Goal: Information Seeking & Learning: Learn about a topic

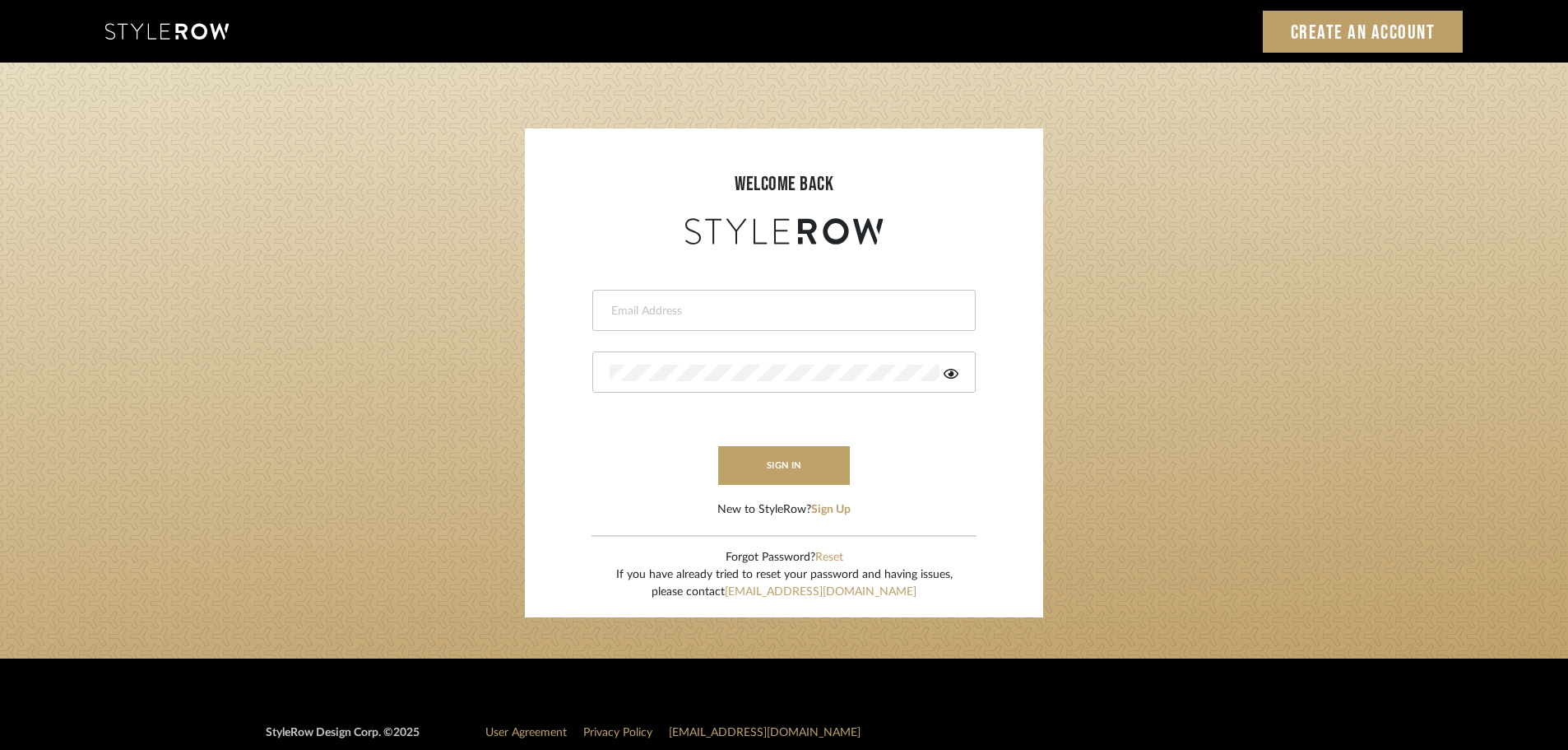
click at [650, 308] on input "email" at bounding box center [782, 311] width 345 height 16
type input "[DOMAIN_NAME][EMAIL_ADDRESS][DOMAIN_NAME]"
click at [758, 469] on button "sign in" at bounding box center [784, 466] width 131 height 39
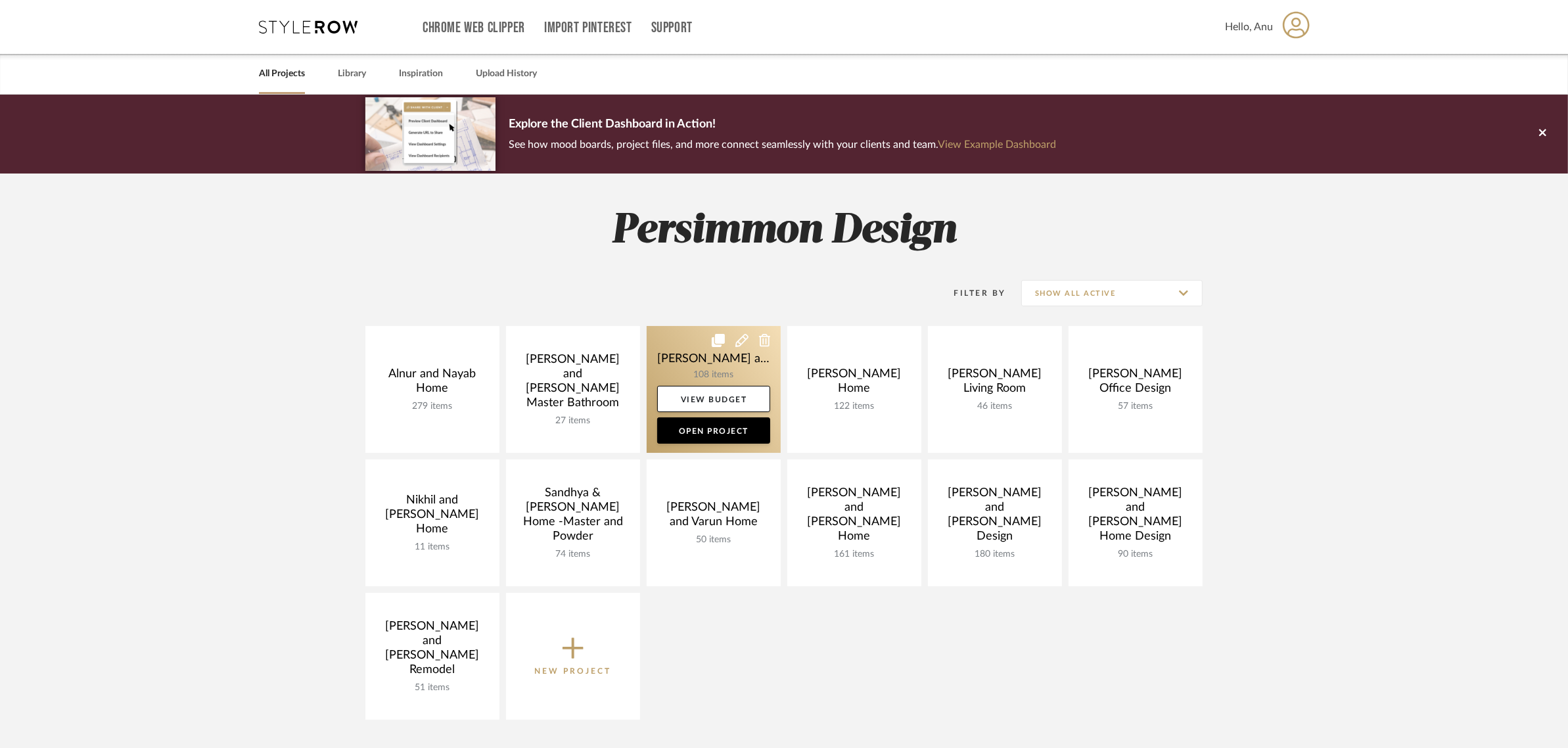
click at [681, 353] on link at bounding box center [714, 389] width 134 height 127
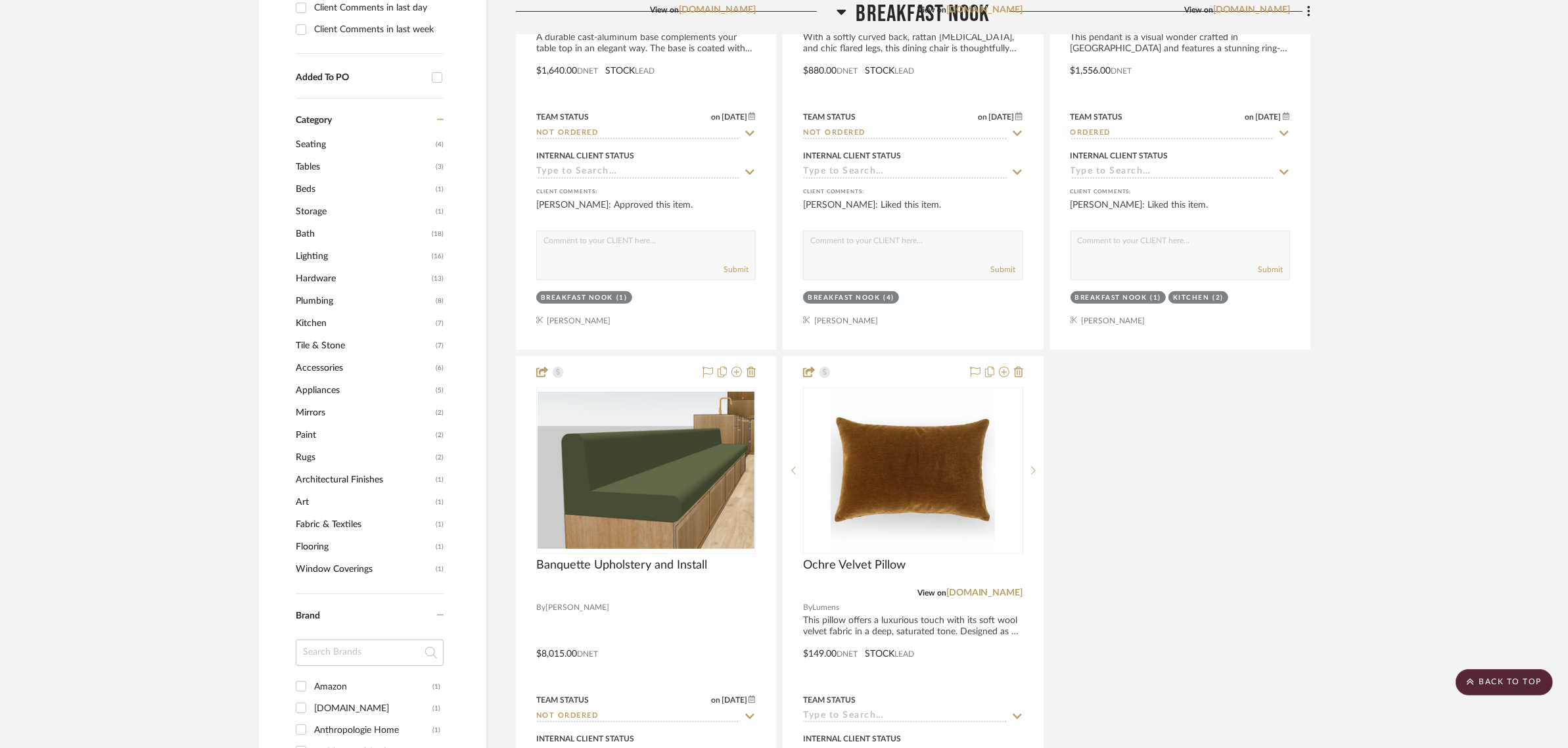
scroll to position [822, 0]
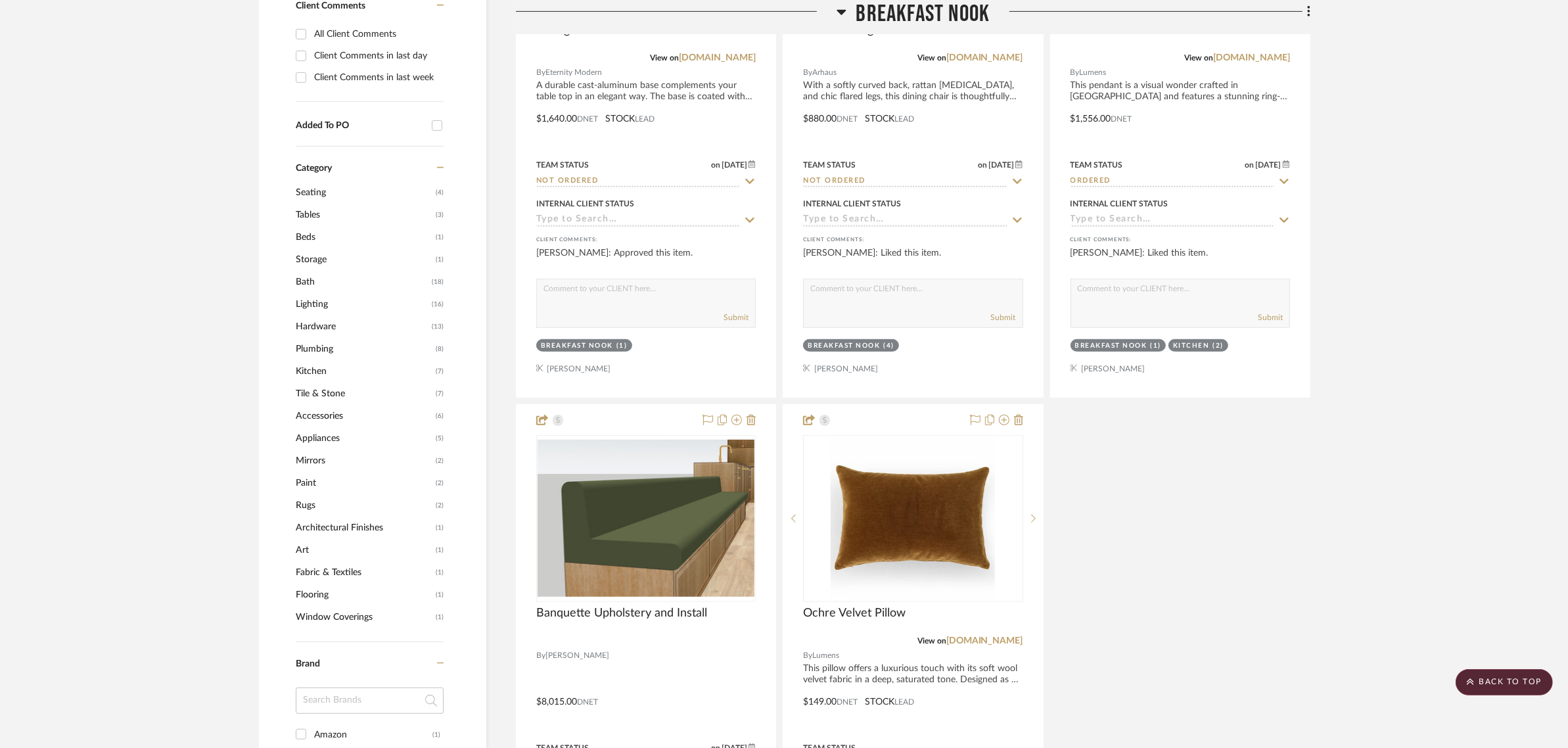
click at [316, 383] on span "Tile & Stone" at bounding box center [364, 394] width 137 height 22
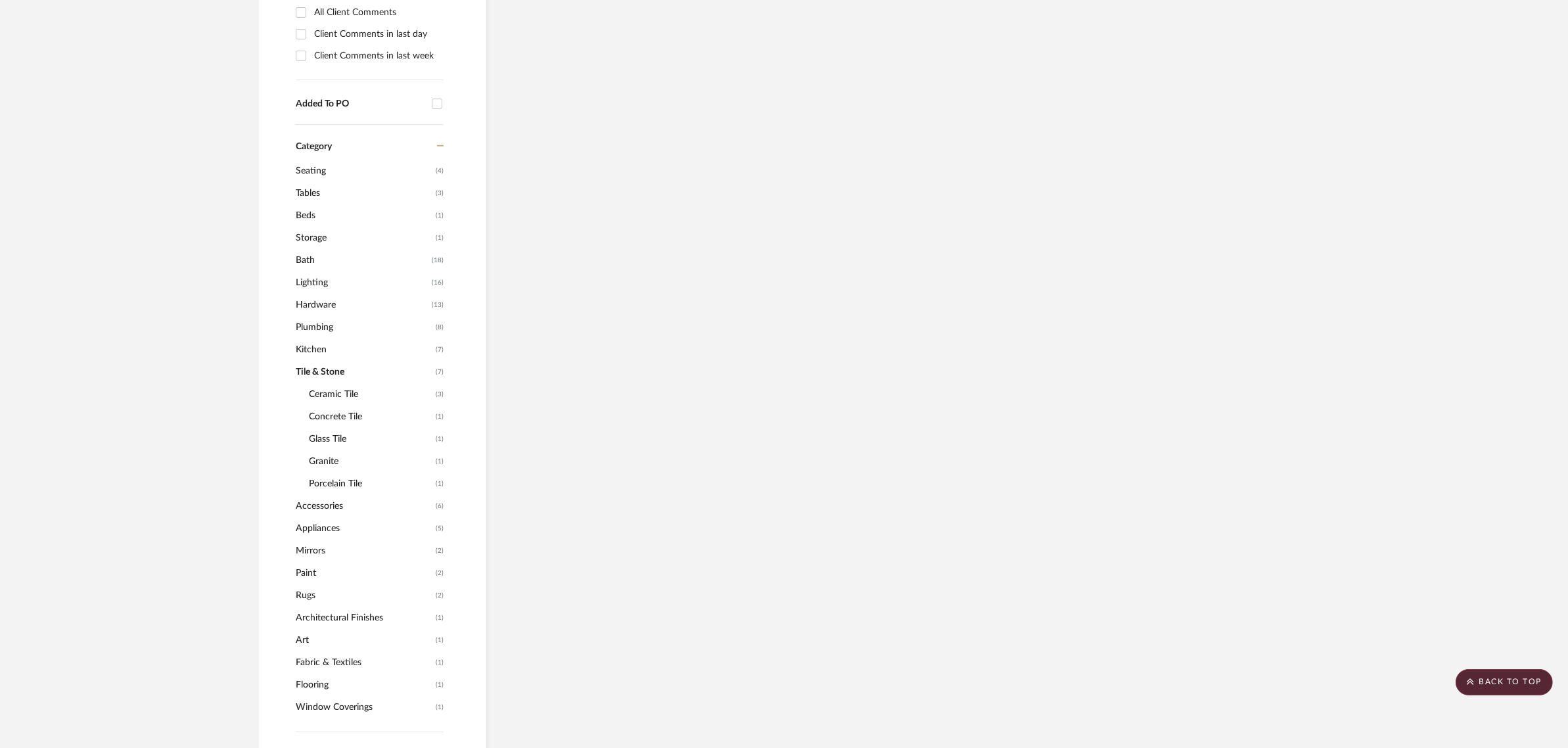
scroll to position [800, 0]
click at [325, 495] on span "Porcelain Tile" at bounding box center [370, 505] width 123 height 22
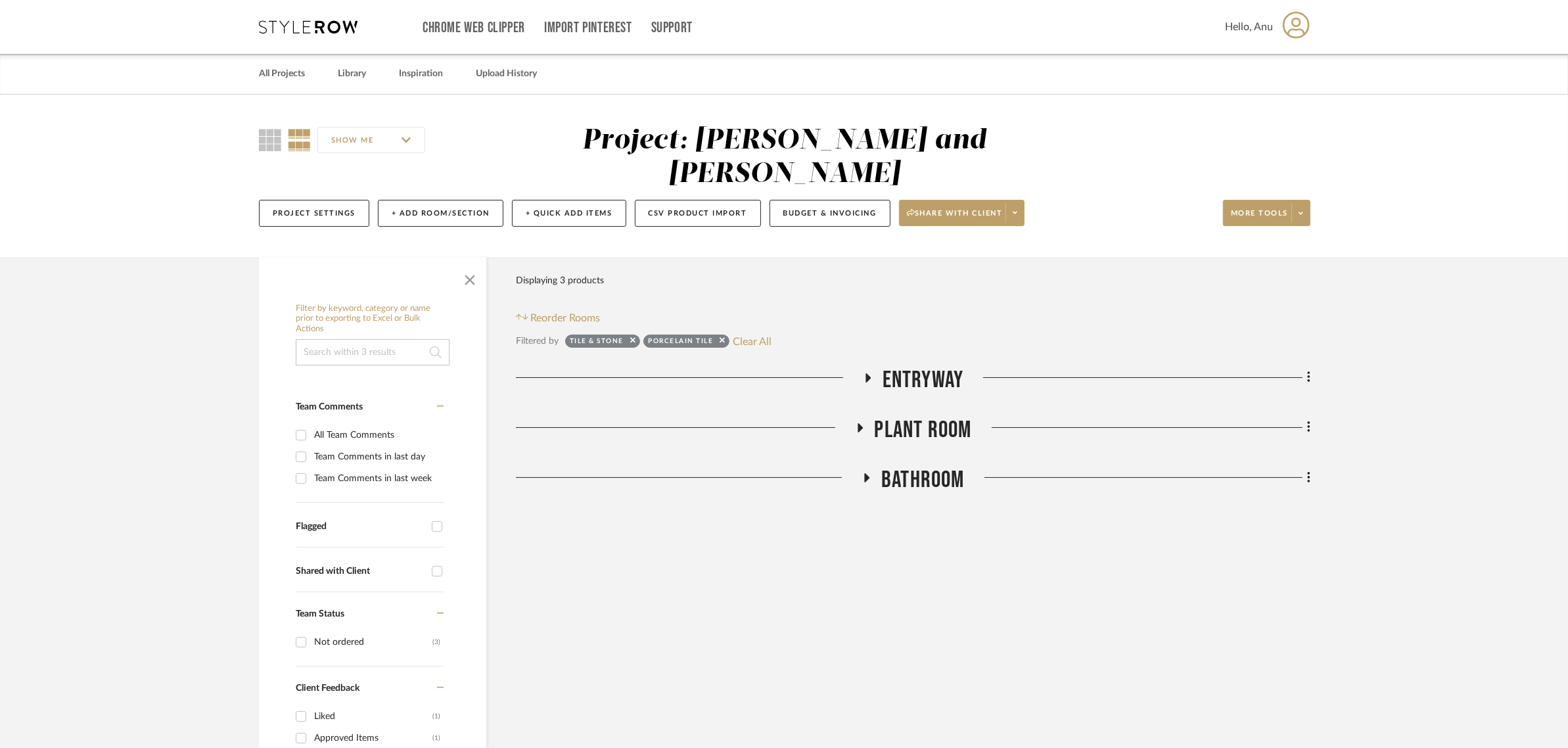
click at [866, 373] on icon at bounding box center [867, 377] width 16 height 10
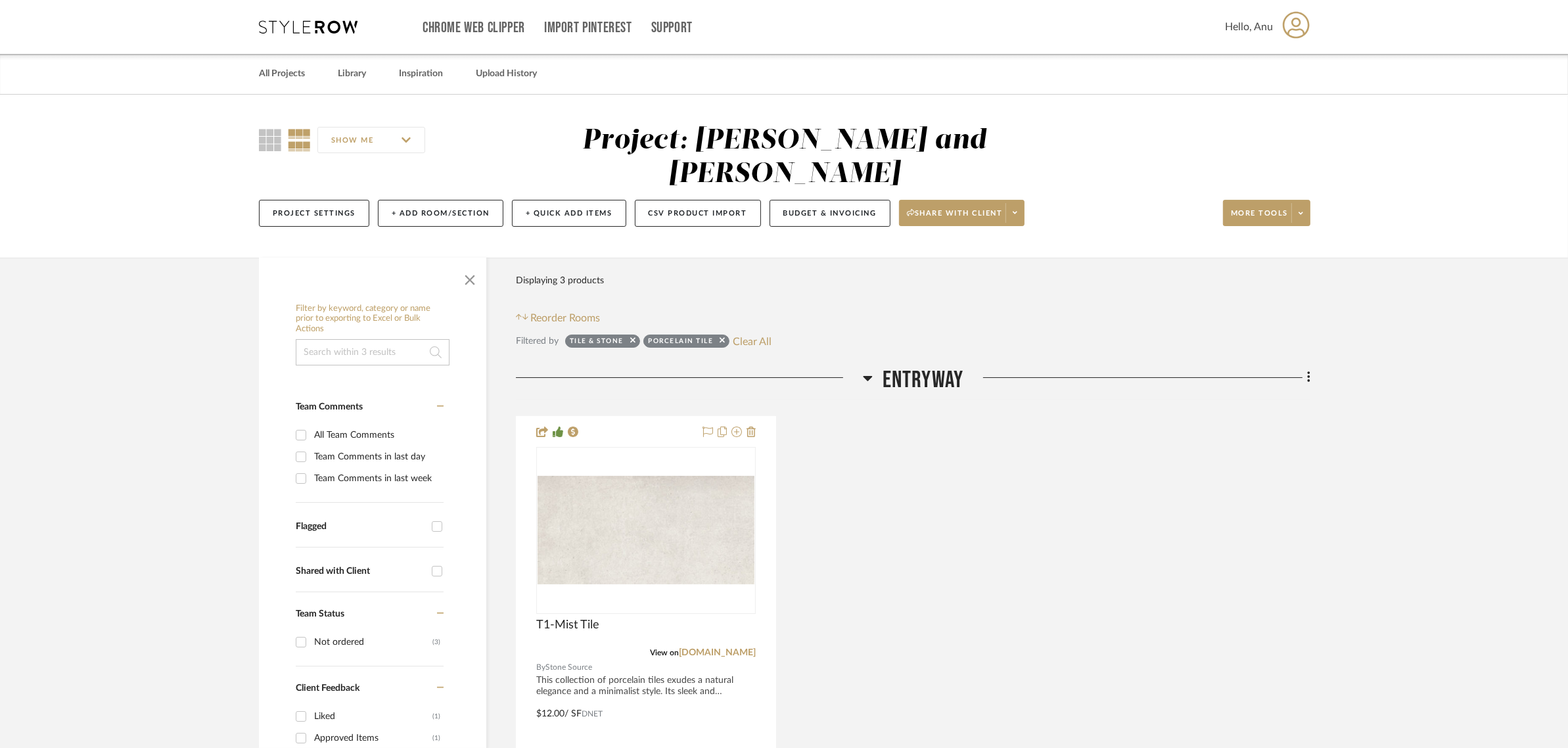
scroll to position [411, 0]
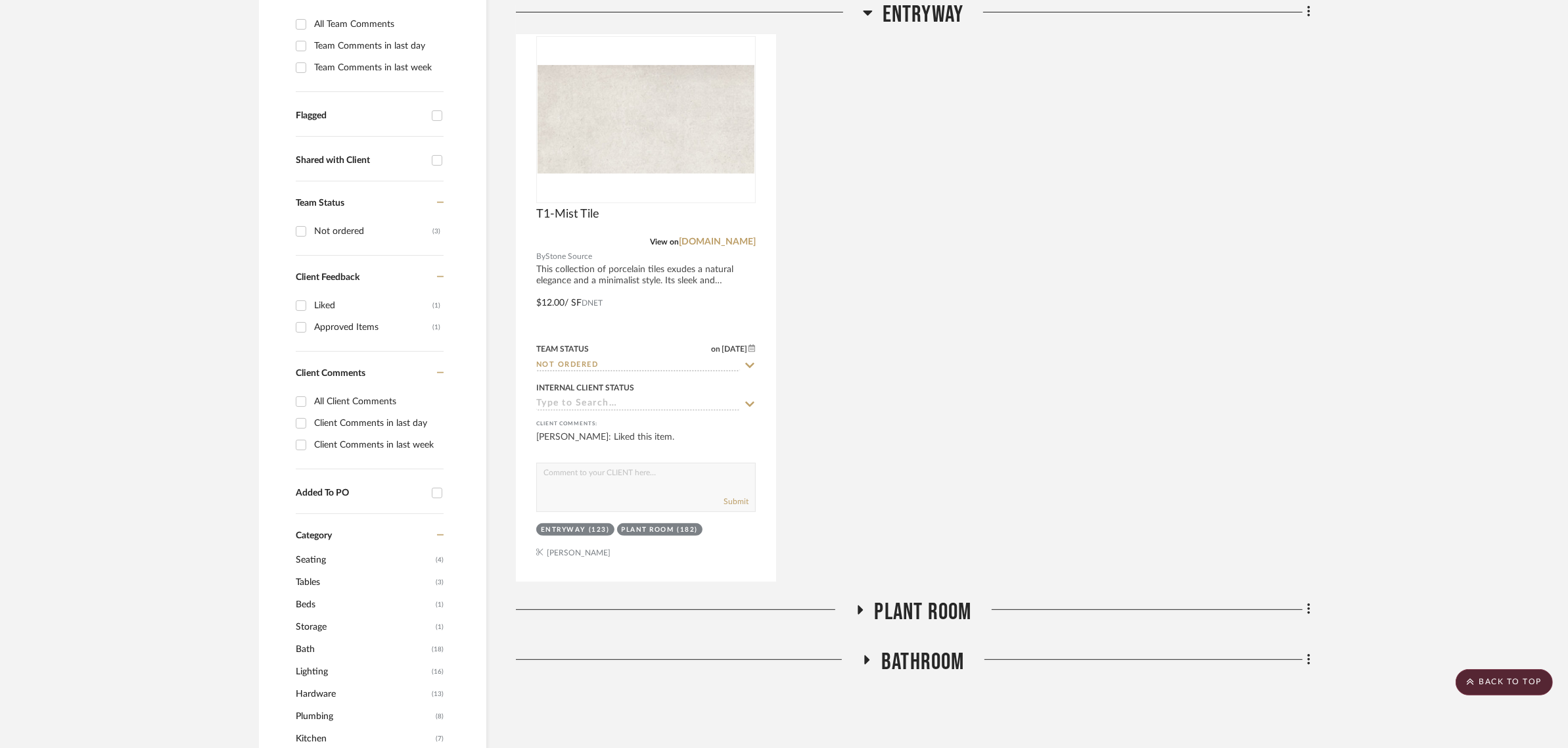
click at [866, 654] on icon at bounding box center [866, 659] width 16 height 10
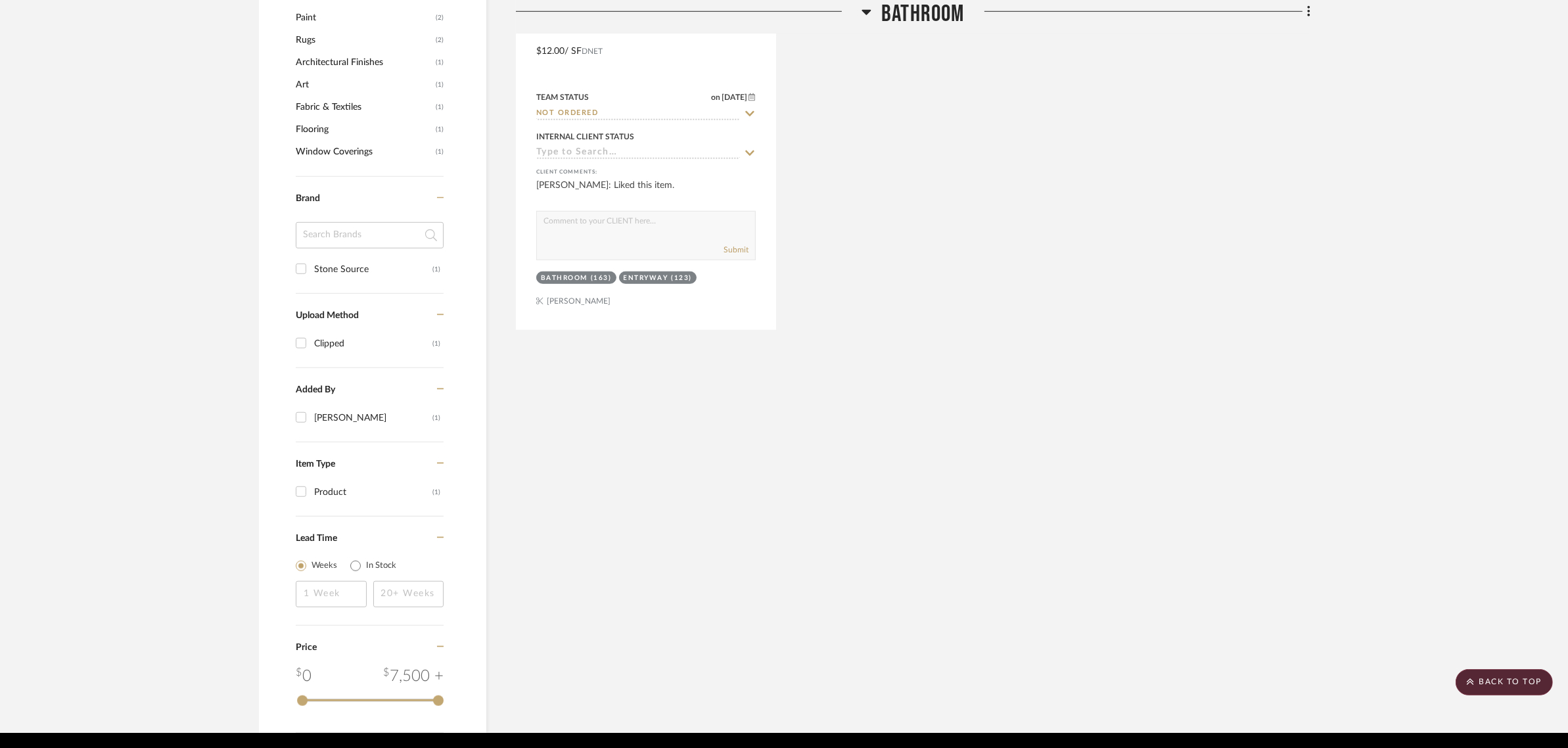
scroll to position [1368, 0]
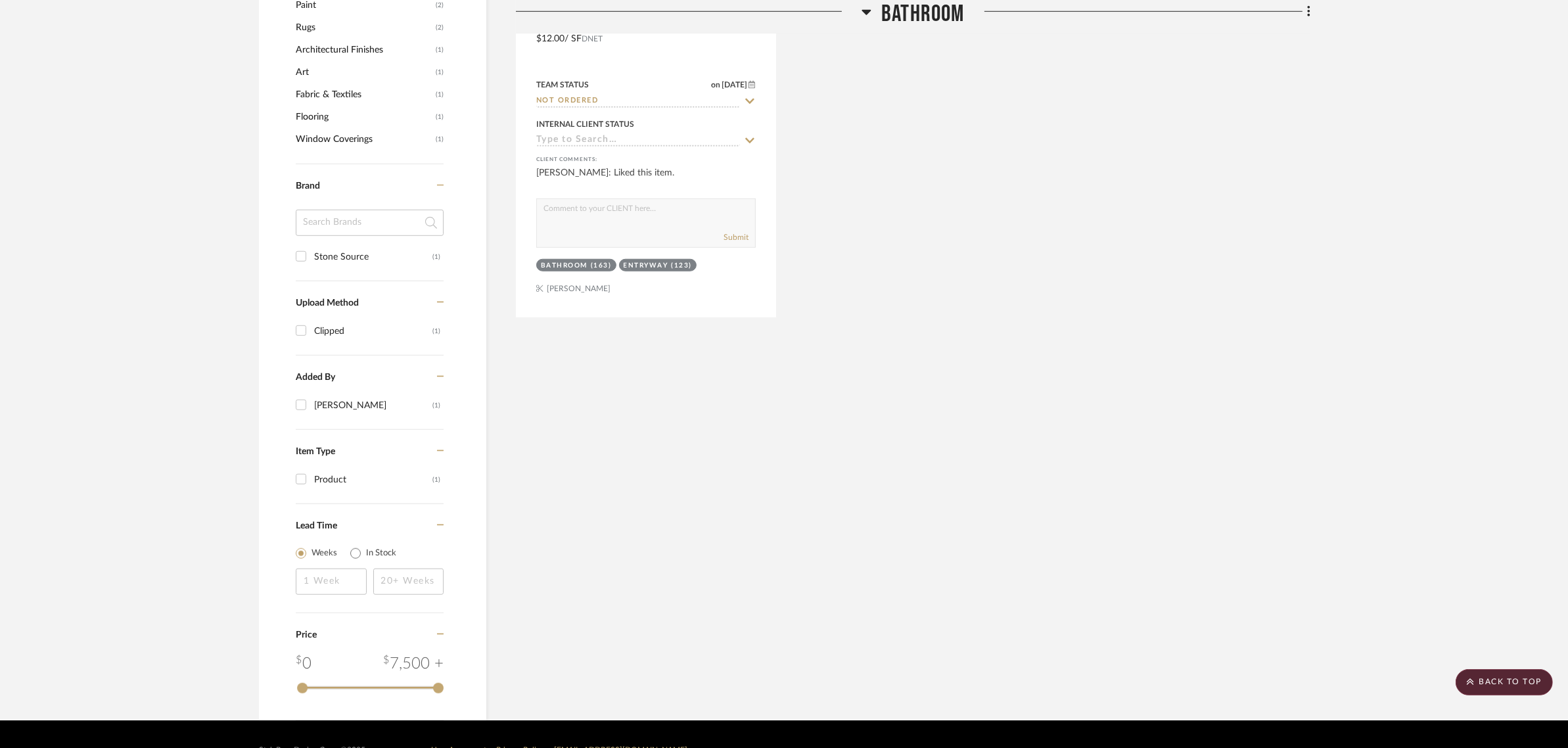
click at [1206, 232] on div "T1-Mist Tile View on stonesource.com By Stone Source This collection of porcela…" at bounding box center [913, 29] width 794 height 577
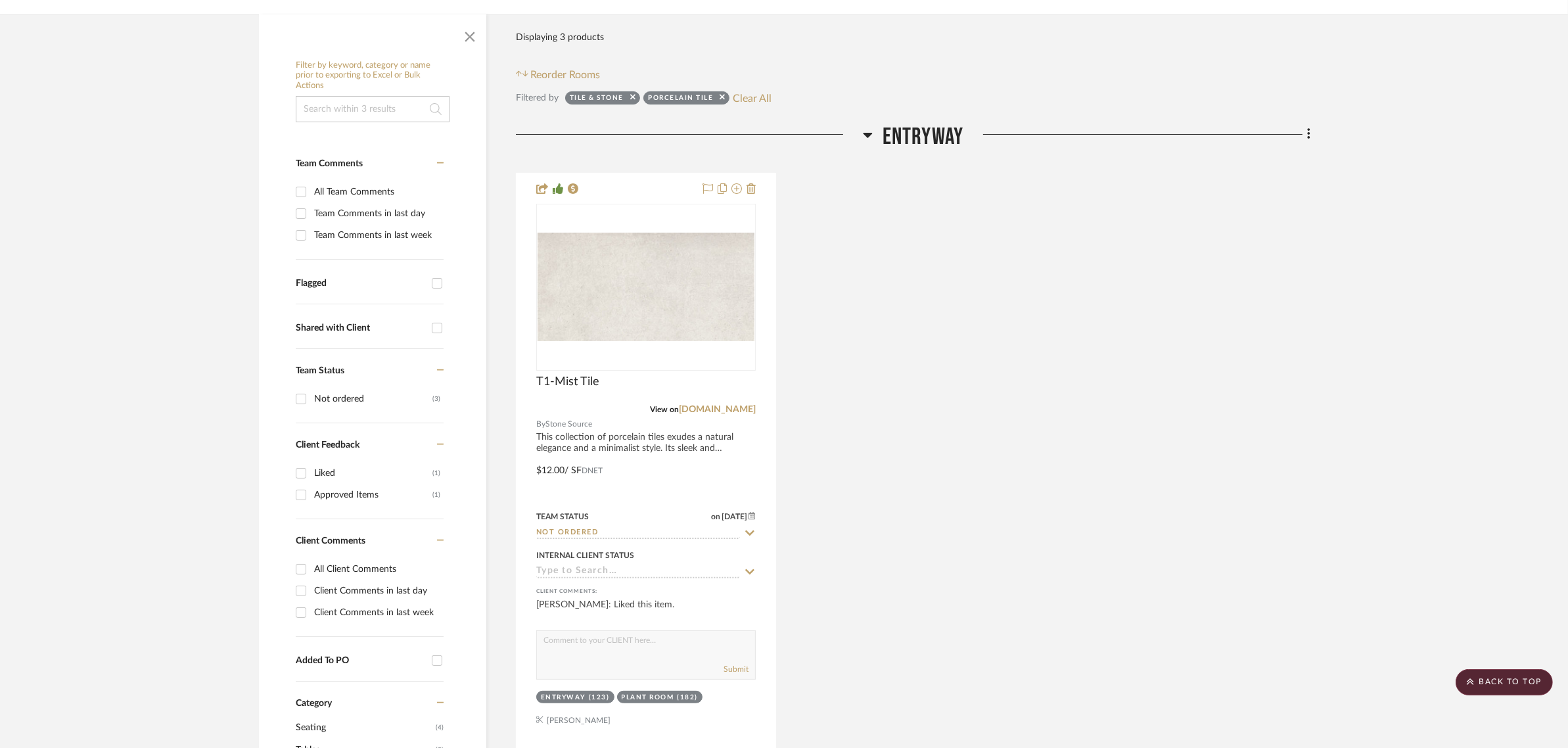
scroll to position [0, 0]
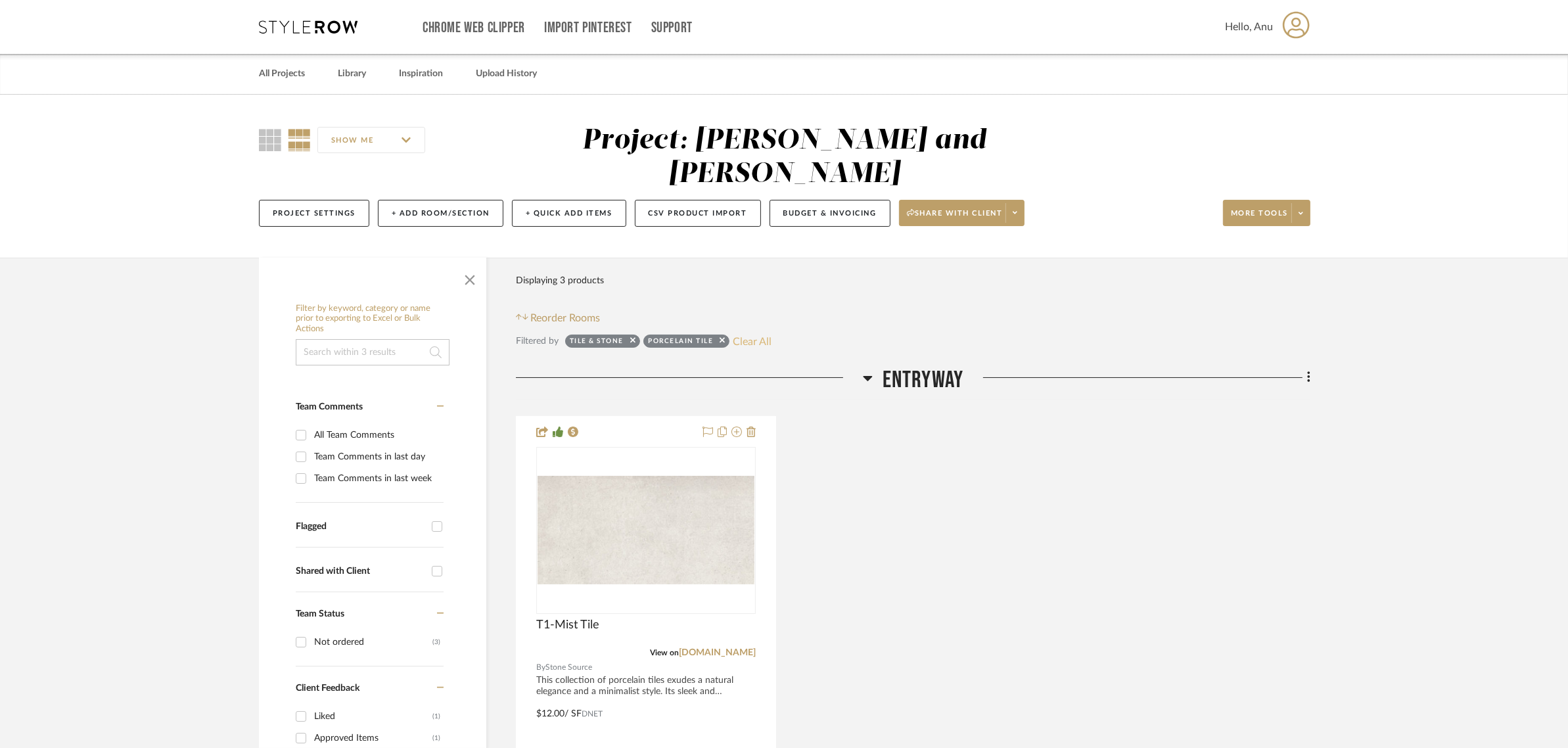
click at [744, 333] on button "Clear All" at bounding box center [752, 341] width 39 height 17
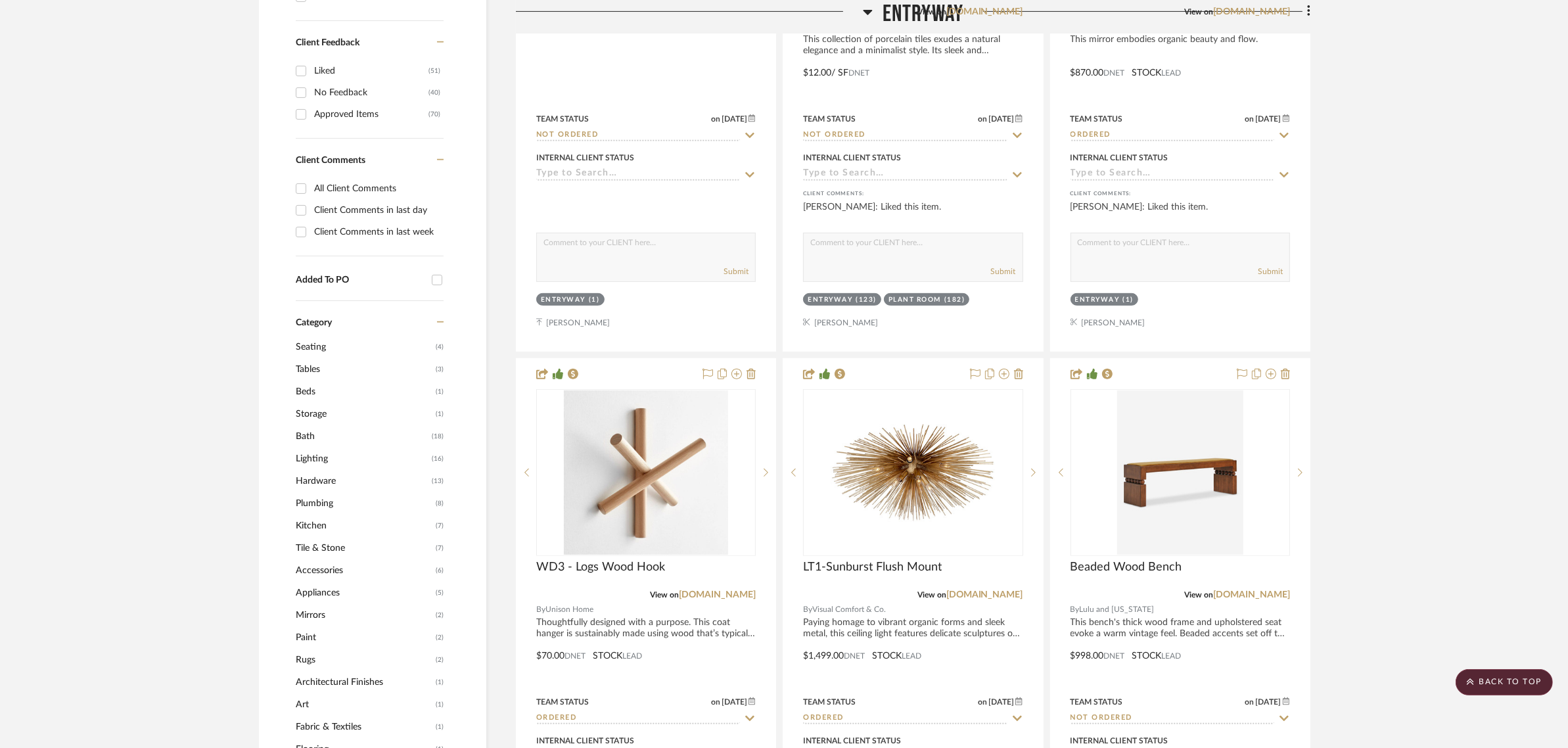
scroll to position [822, 0]
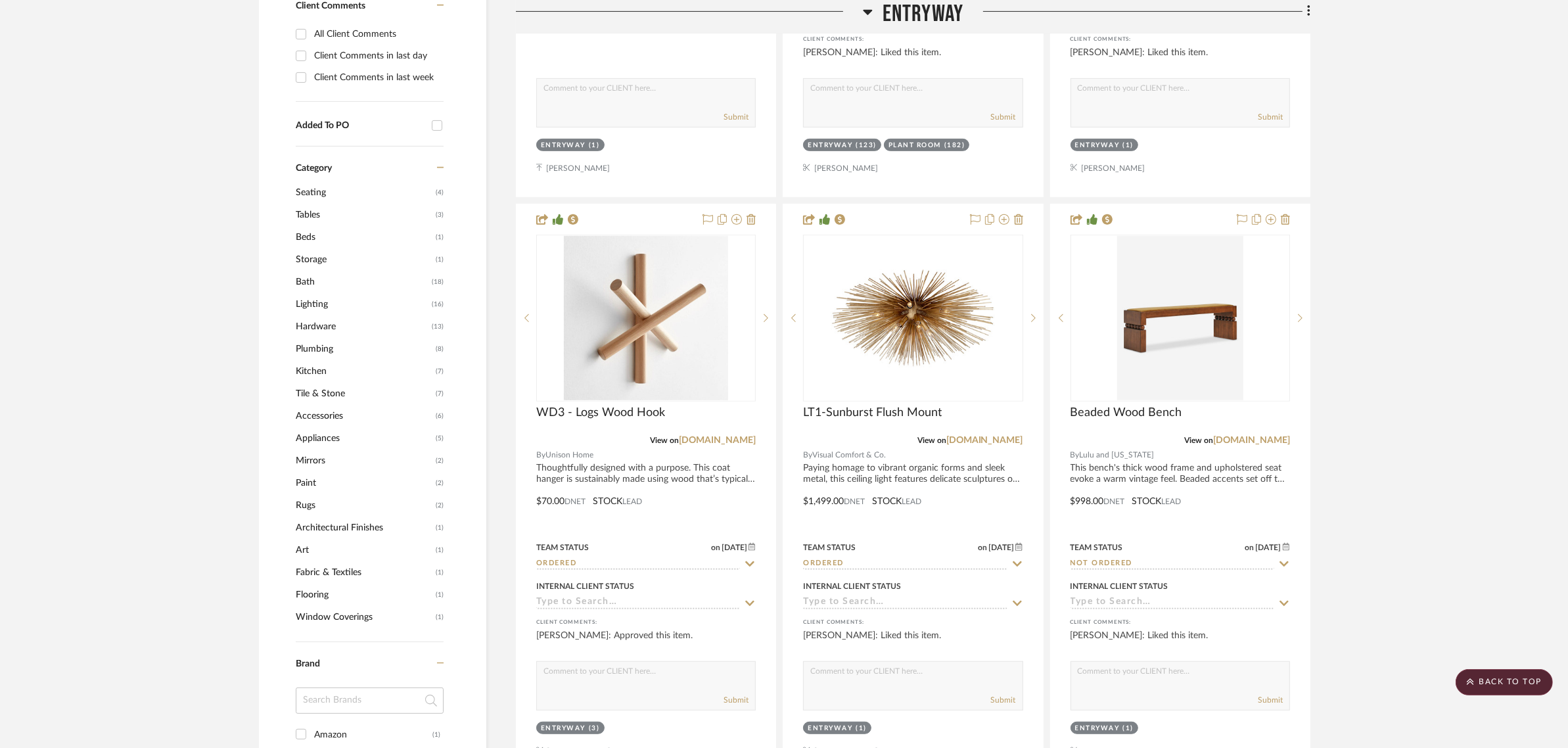
click at [309, 383] on span "Tile & Stone" at bounding box center [364, 394] width 137 height 22
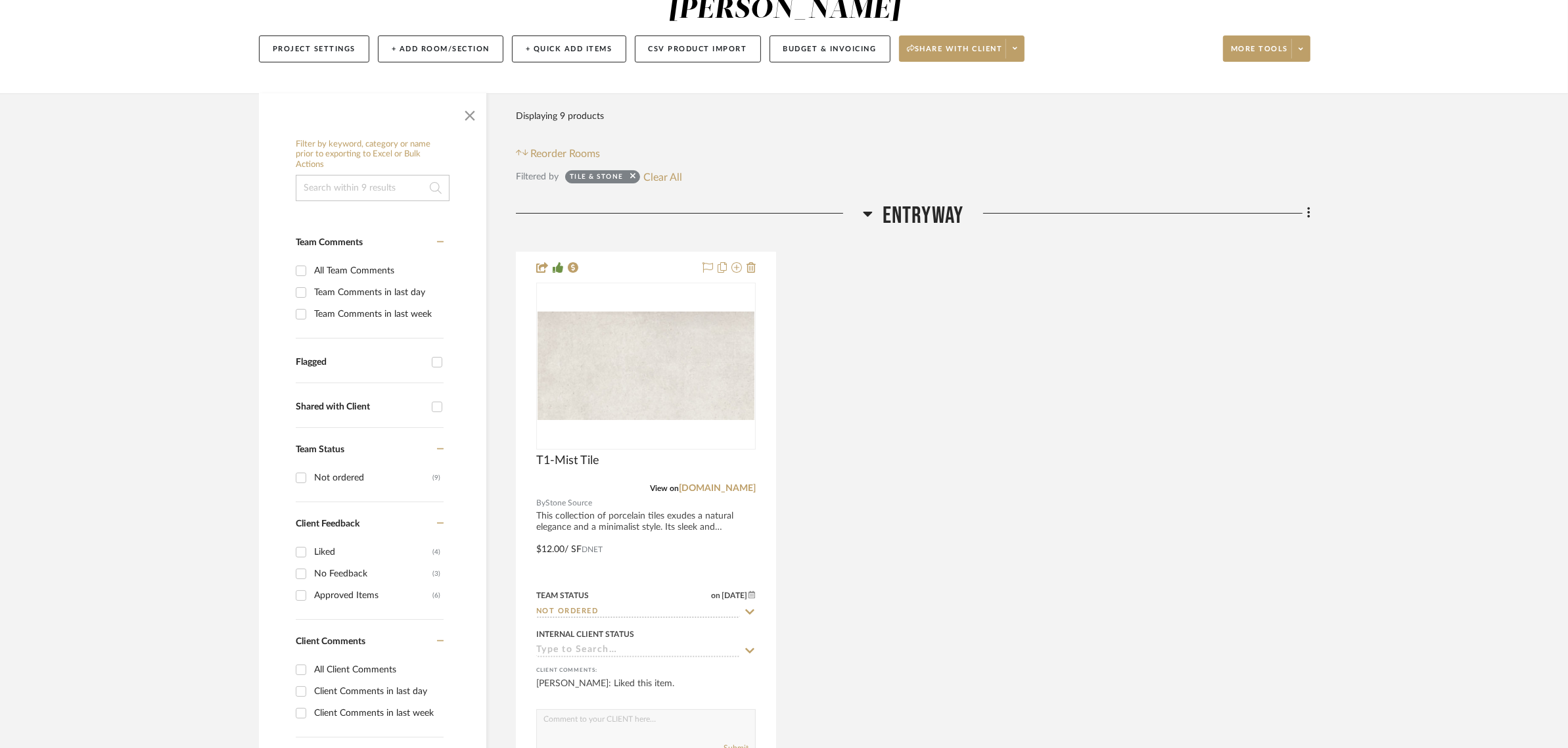
scroll to position [822, 0]
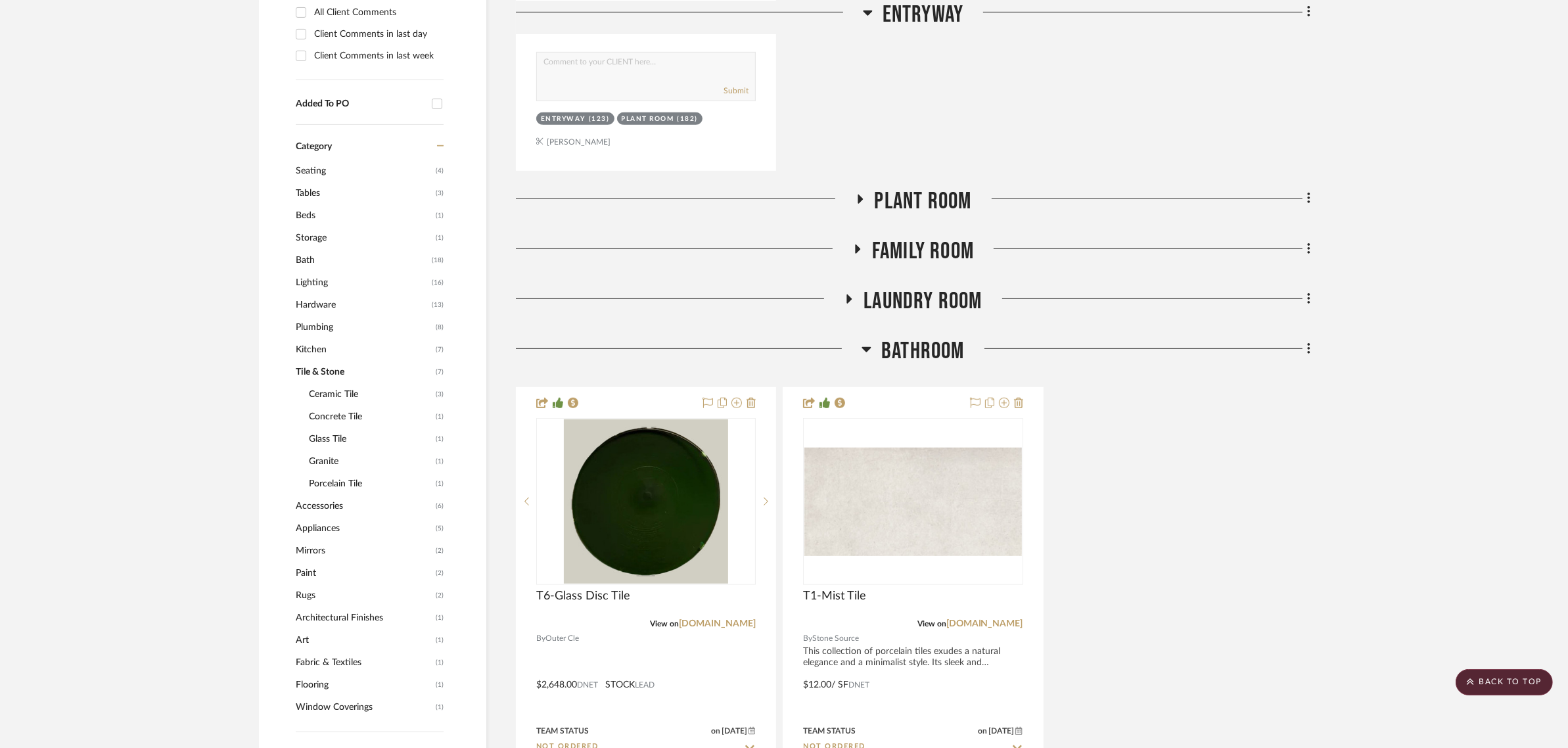
click at [858, 194] on icon at bounding box center [860, 199] width 5 height 9
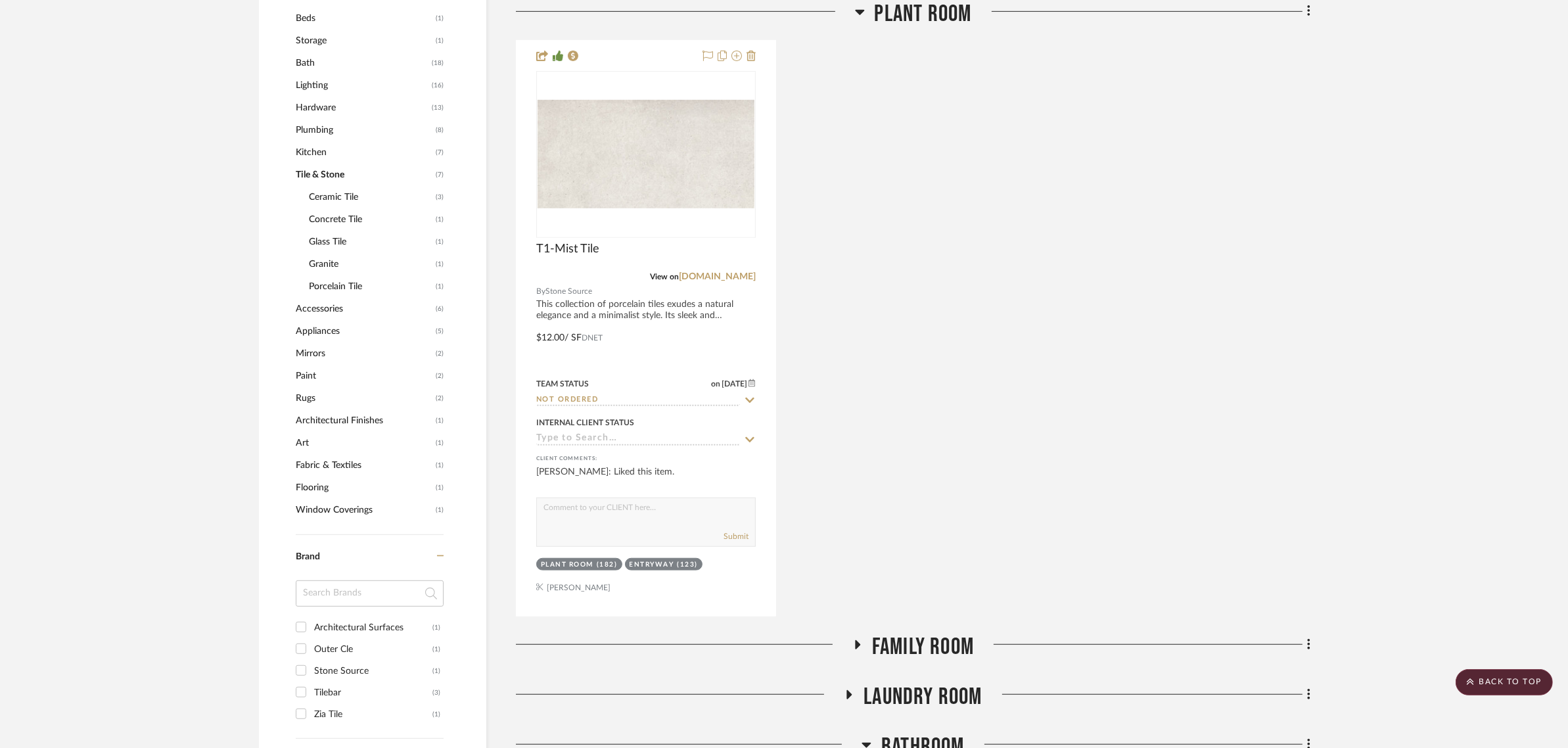
scroll to position [1397, 0]
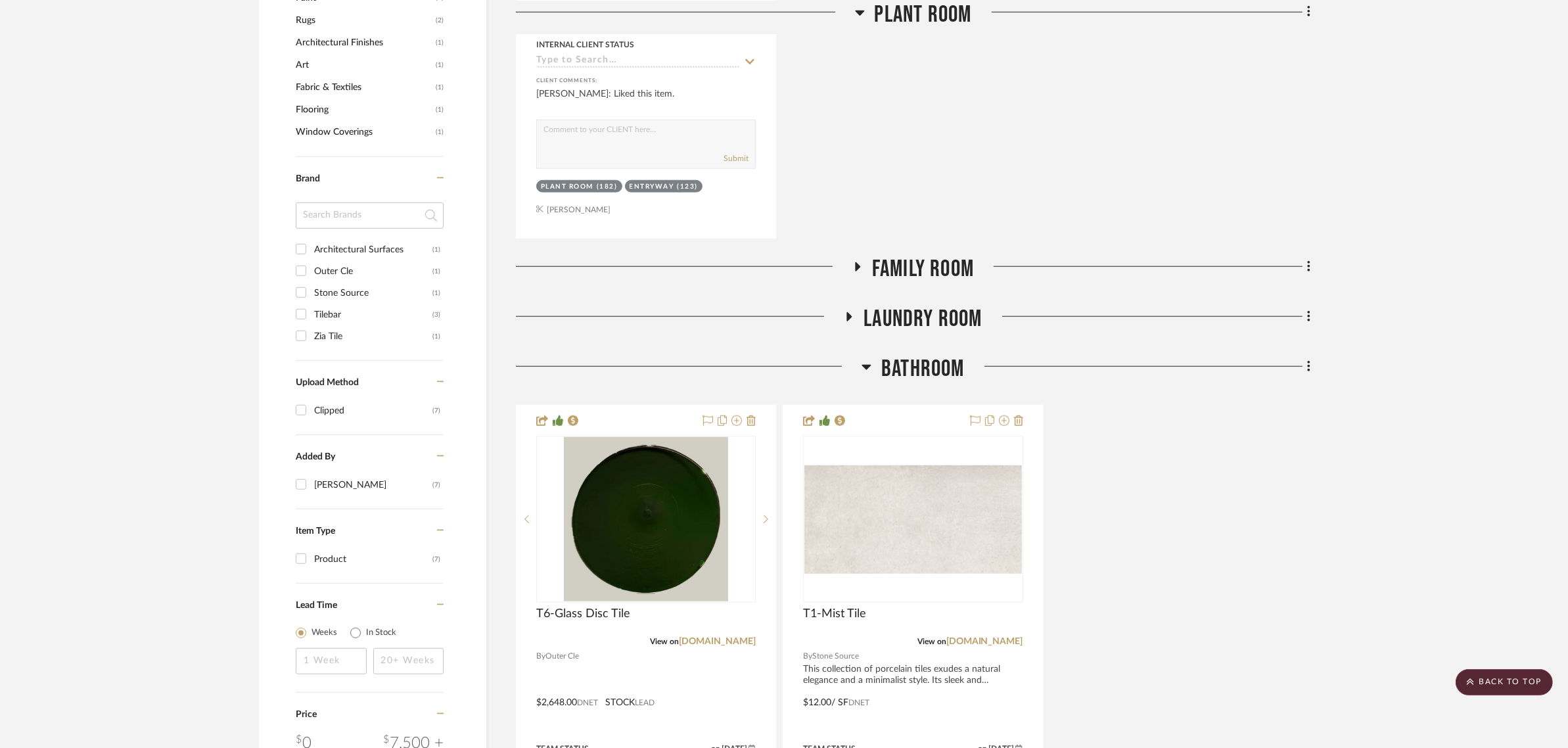
click at [856, 262] on icon at bounding box center [857, 267] width 5 height 9
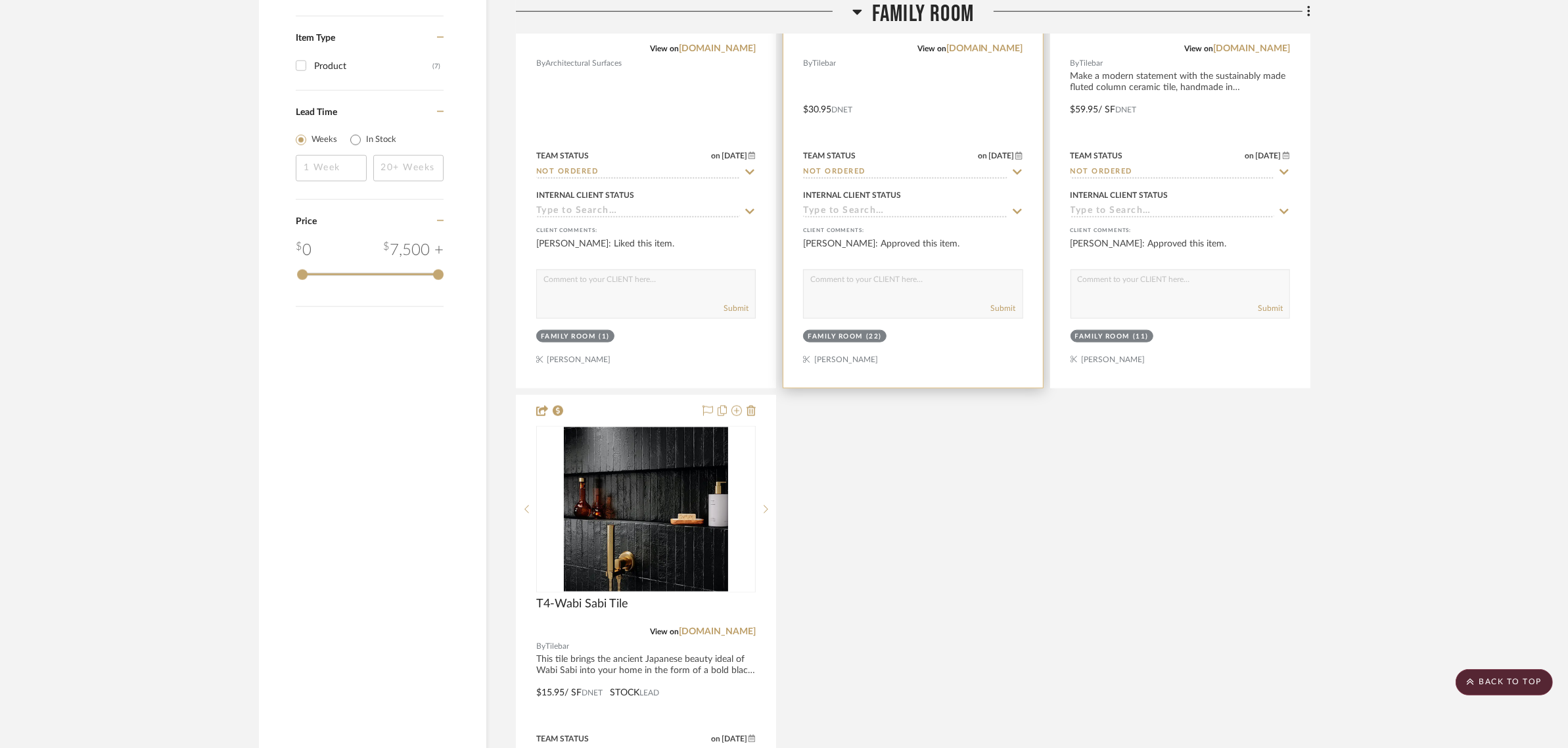
scroll to position [2301, 0]
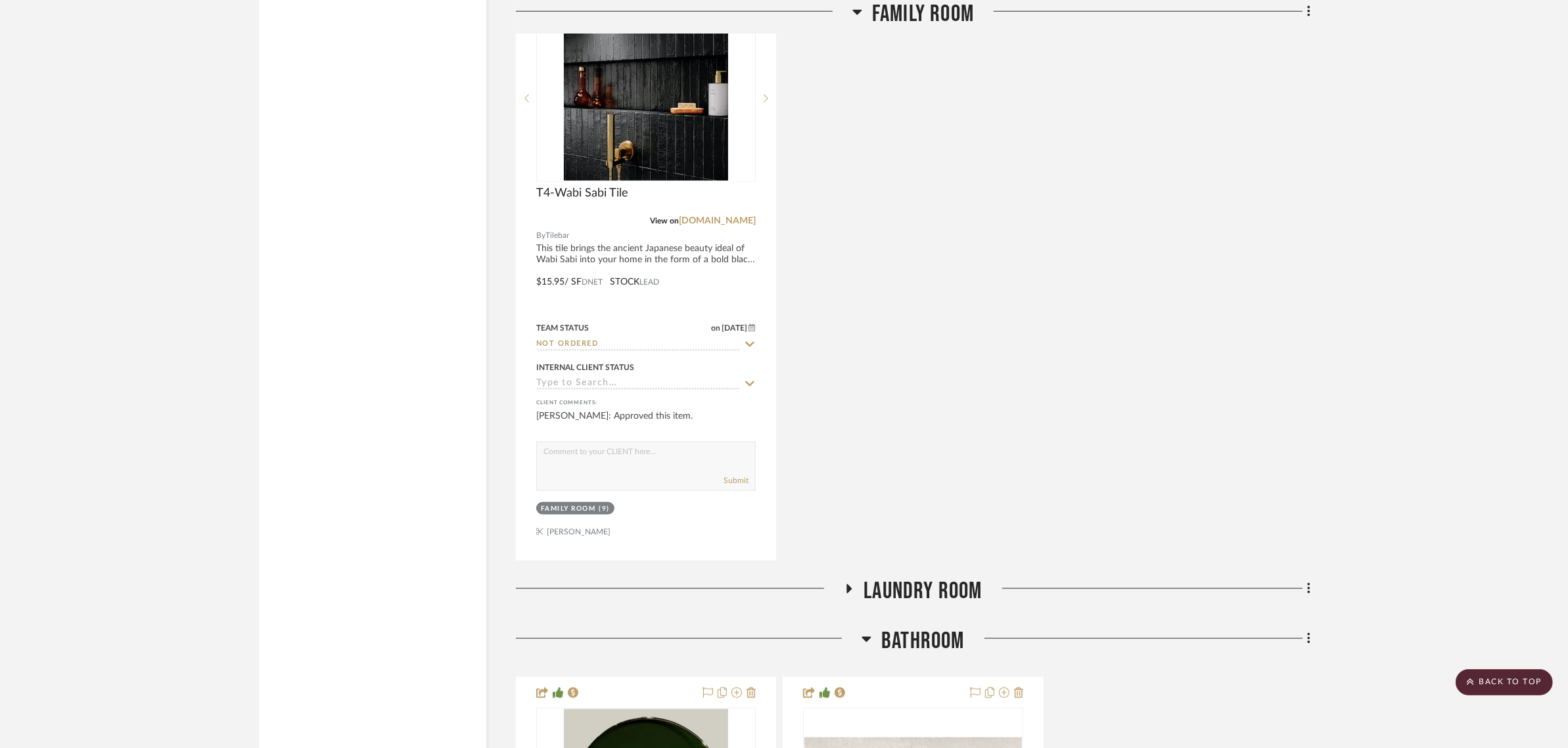
click at [849, 585] on icon at bounding box center [850, 589] width 5 height 9
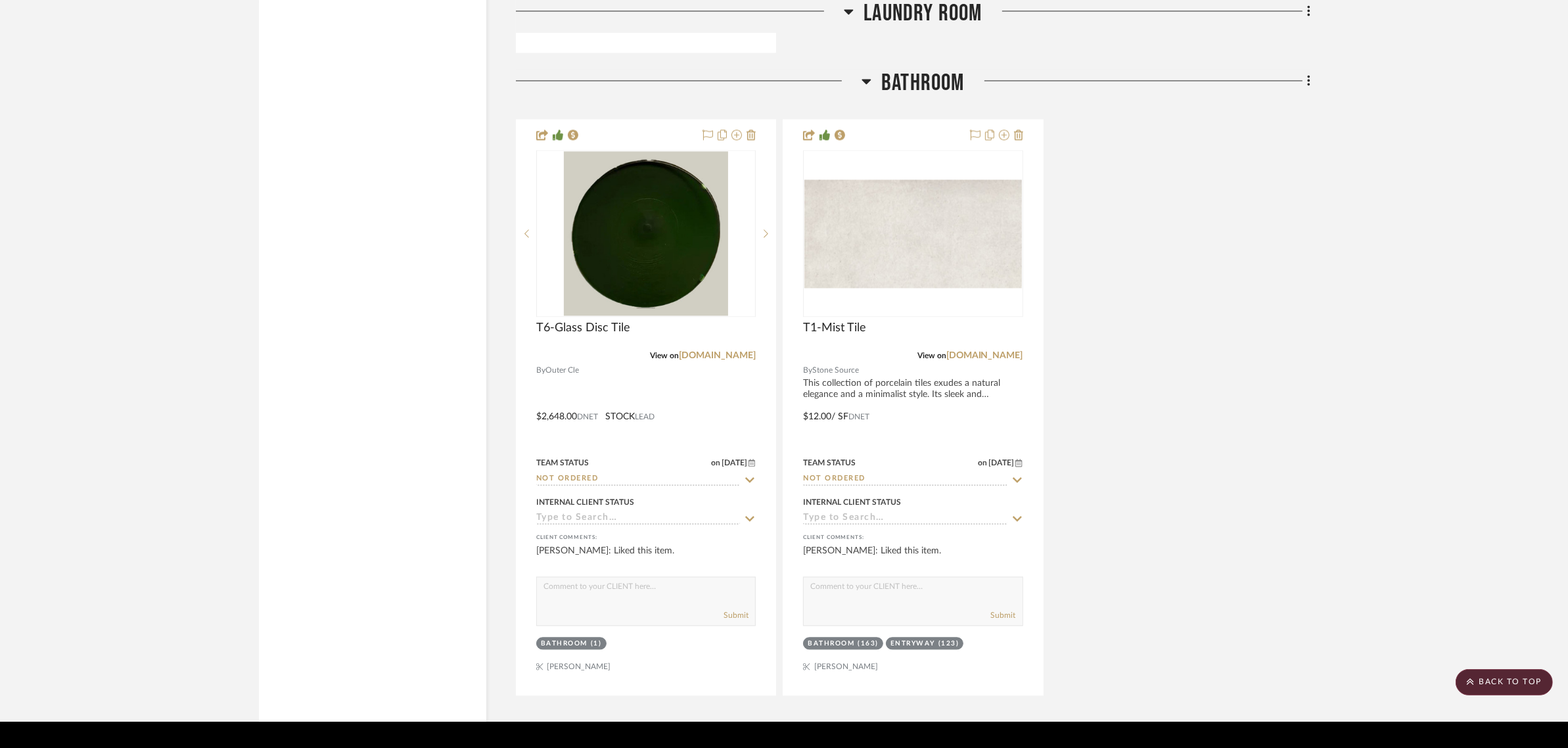
scroll to position [3453, 0]
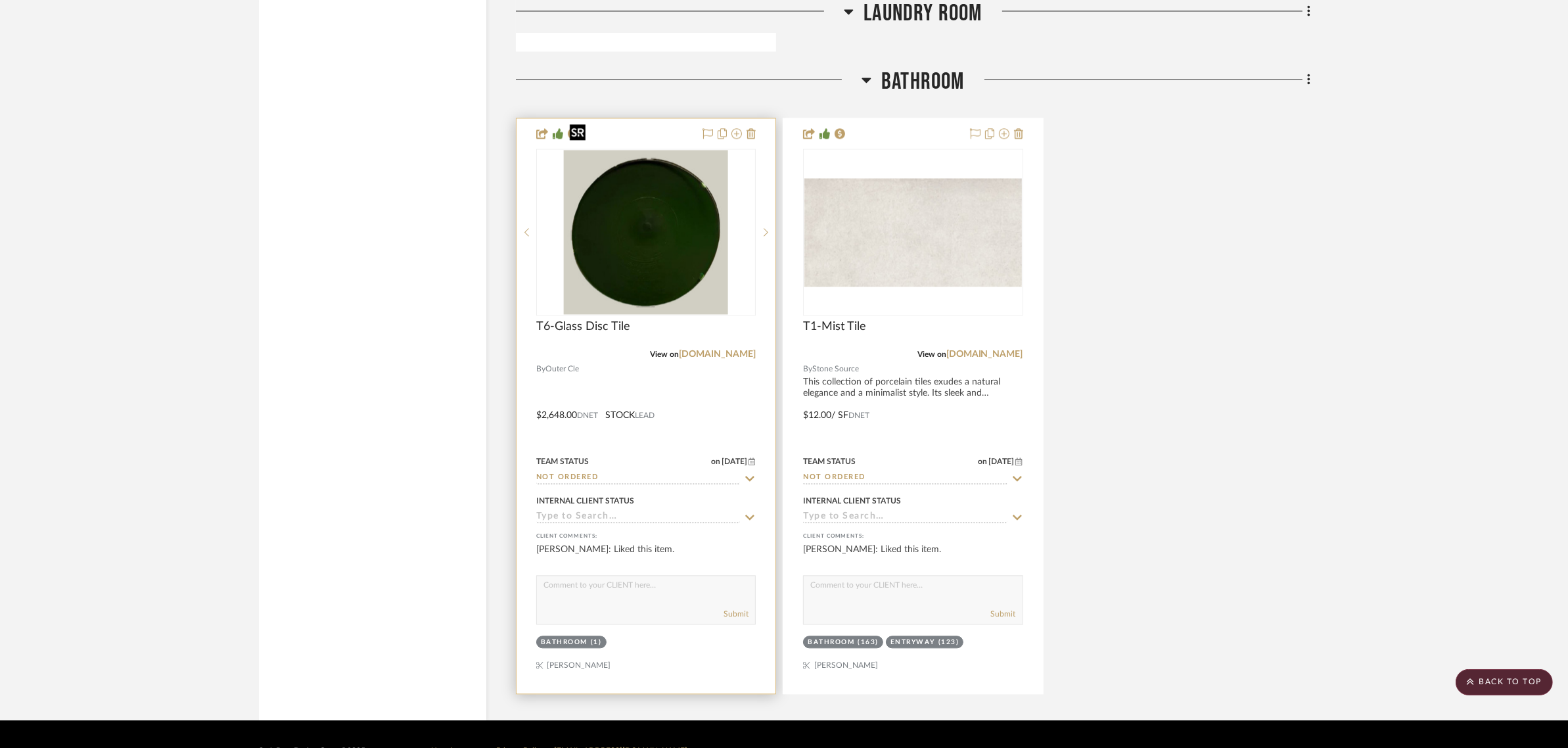
click at [601, 163] on img "0" at bounding box center [645, 232] width 165 height 165
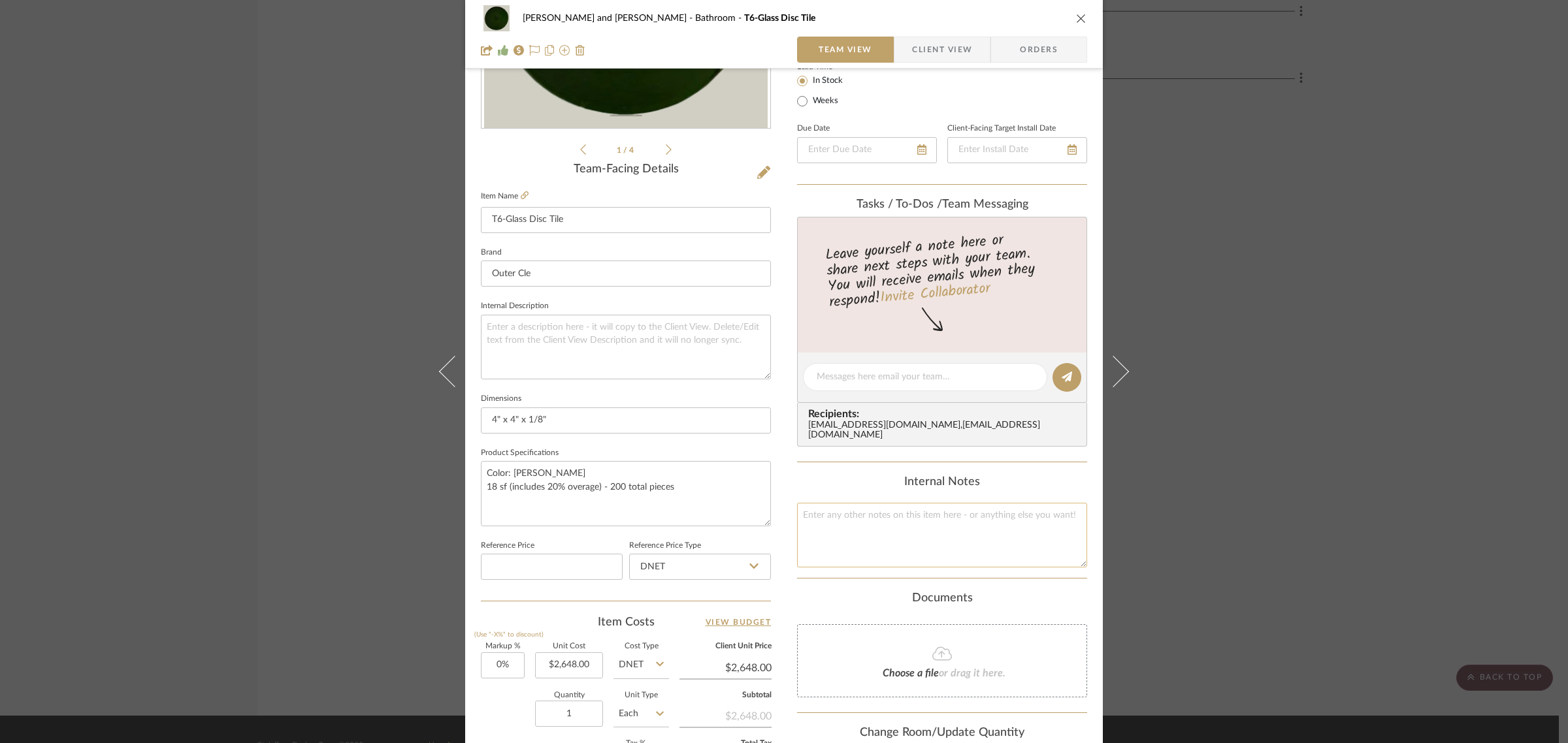
scroll to position [0, 0]
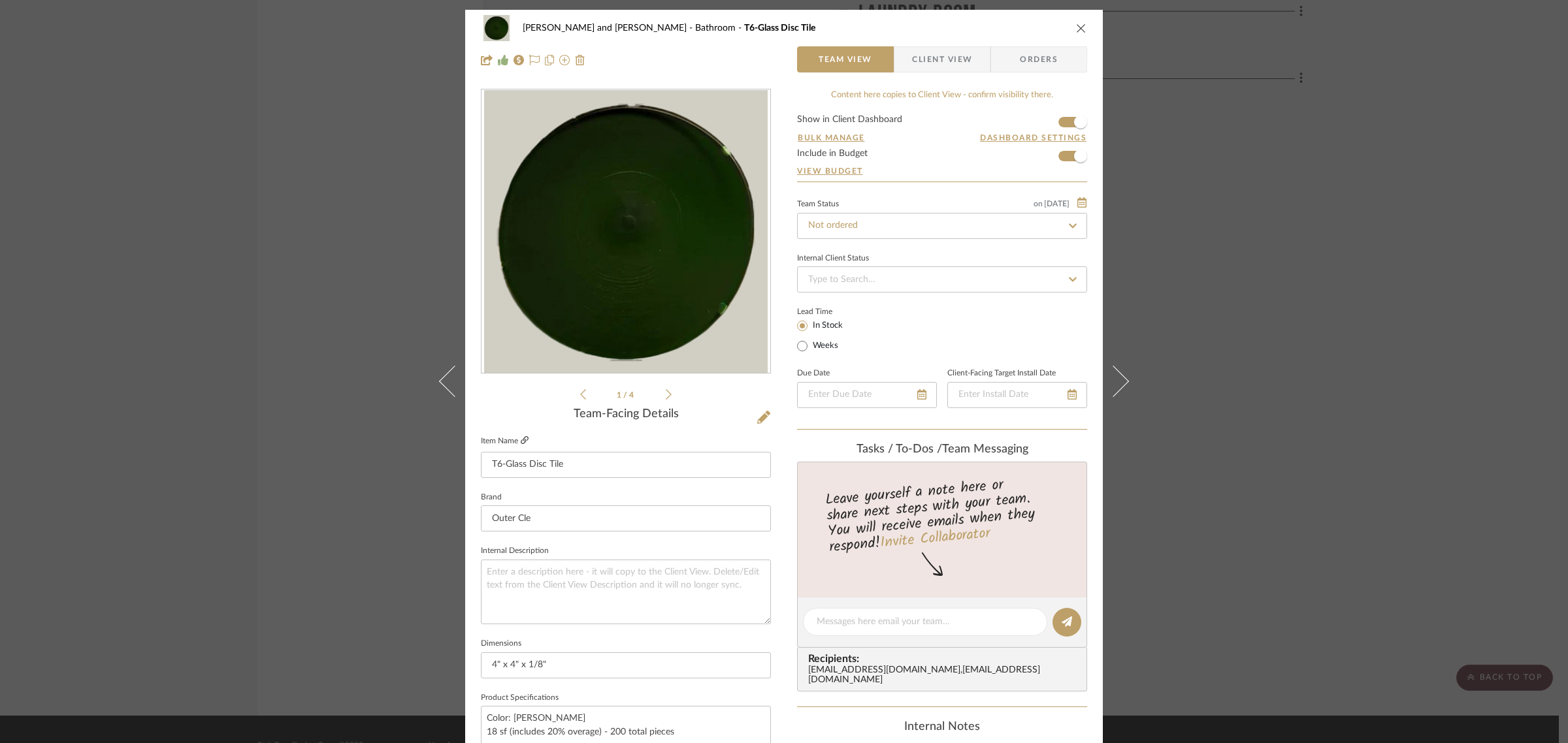
click at [521, 437] on icon at bounding box center [524, 440] width 8 height 8
